Goal: Task Accomplishment & Management: Complete application form

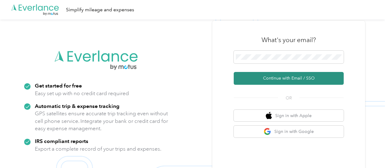
click at [308, 77] on button "Continue with Email / SSO" at bounding box center [289, 78] width 110 height 13
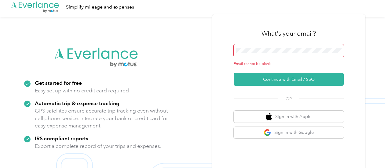
click at [279, 30] on div "What's your email? Email cannot be blank Continue with Email / SSO OR Sign in w…" at bounding box center [289, 101] width 110 height 157
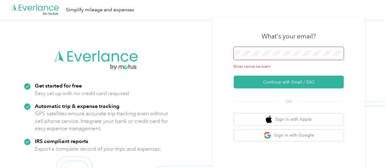
click at [266, 49] on span at bounding box center [289, 53] width 110 height 13
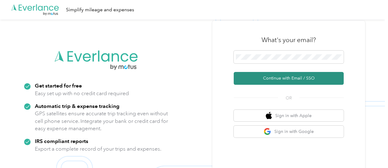
click at [290, 77] on button "Continue with Email / SSO" at bounding box center [289, 78] width 110 height 13
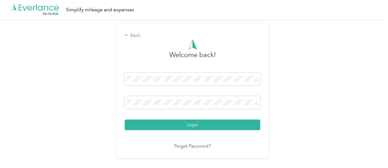
click at [198, 123] on button "Login" at bounding box center [193, 125] width 136 height 11
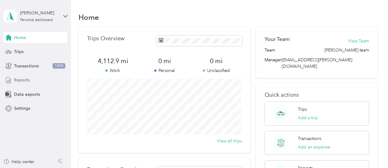
click at [13, 81] on div "Reports" at bounding box center [35, 80] width 64 height 11
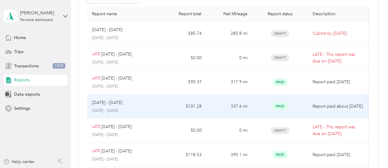
scroll to position [31, 0]
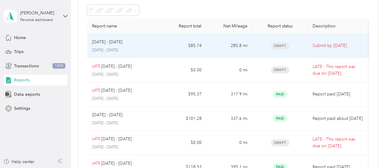
click at [281, 40] on td "Draft" at bounding box center [279, 46] width 55 height 24
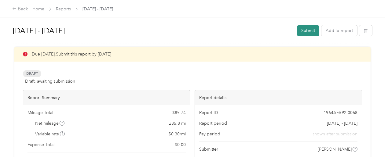
click at [308, 29] on button "Submit" at bounding box center [308, 30] width 22 height 11
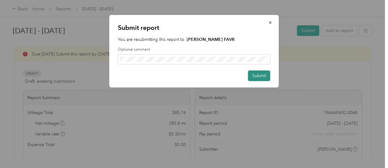
click at [259, 75] on button "Submit" at bounding box center [259, 76] width 22 height 11
